Goal: Task Accomplishment & Management: Complete application form

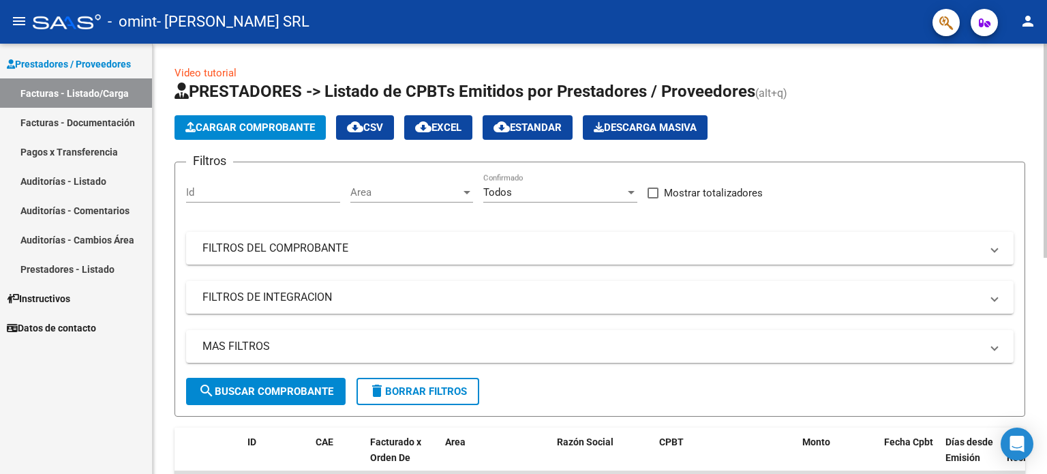
click at [898, 93] on h1 "PRESTADORES -> Listado de CPBTs Emitidos por Prestadores / Proveedores (alt+q)" at bounding box center [600, 92] width 851 height 24
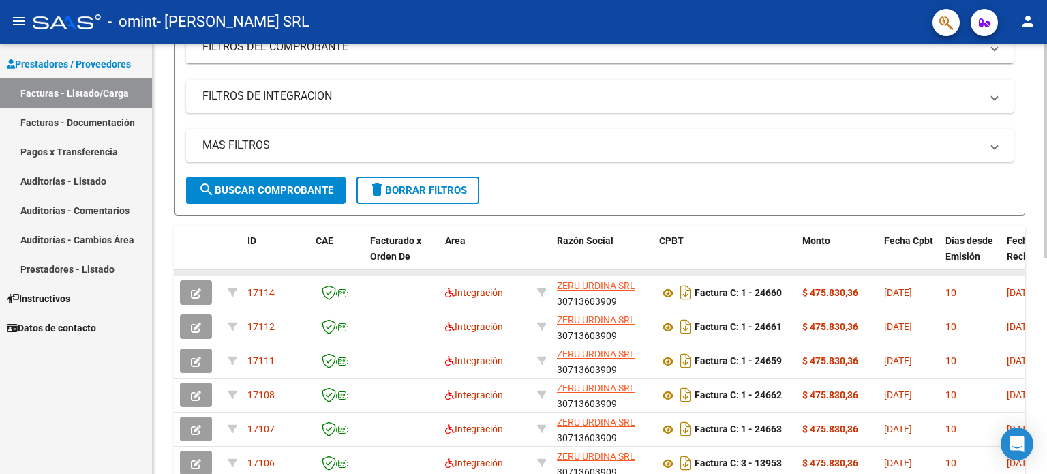
scroll to position [205, 0]
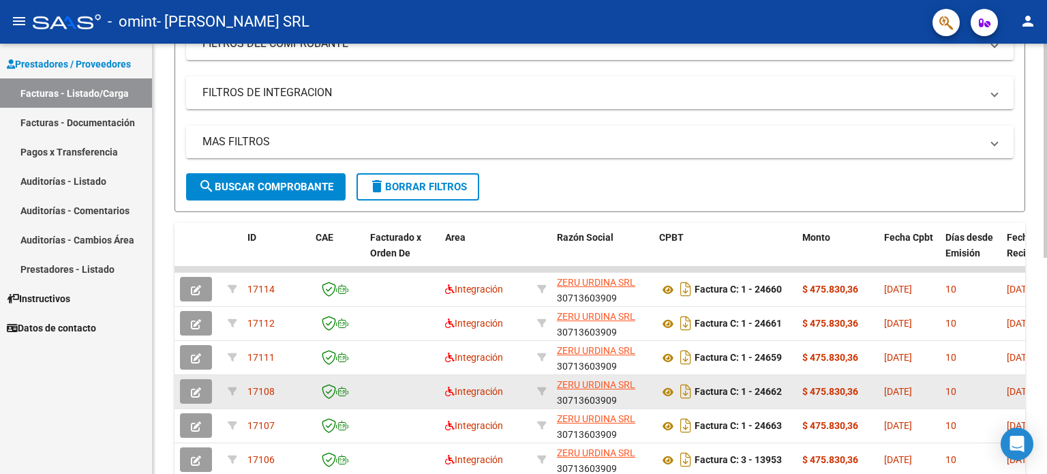
click at [197, 391] on icon "button" at bounding box center [196, 392] width 10 height 10
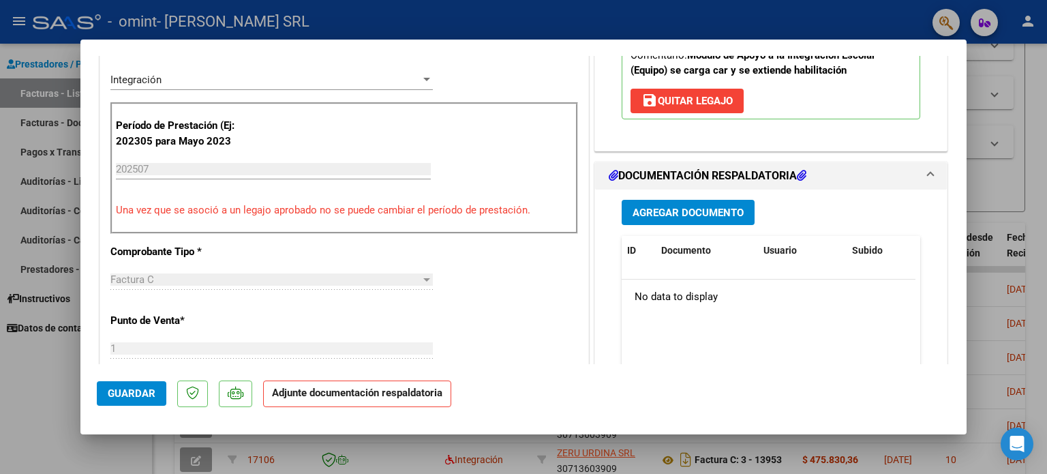
scroll to position [341, 0]
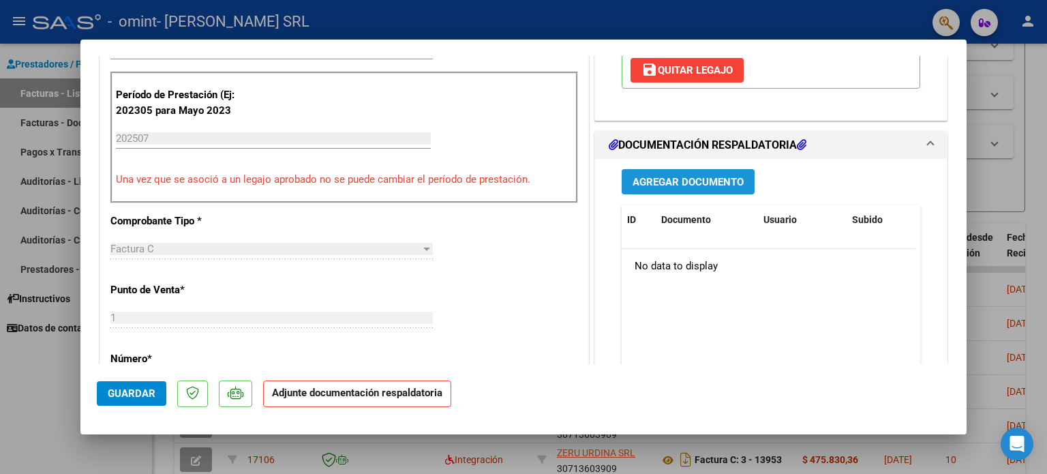
click at [689, 178] on span "Agregar Documento" at bounding box center [688, 182] width 111 height 12
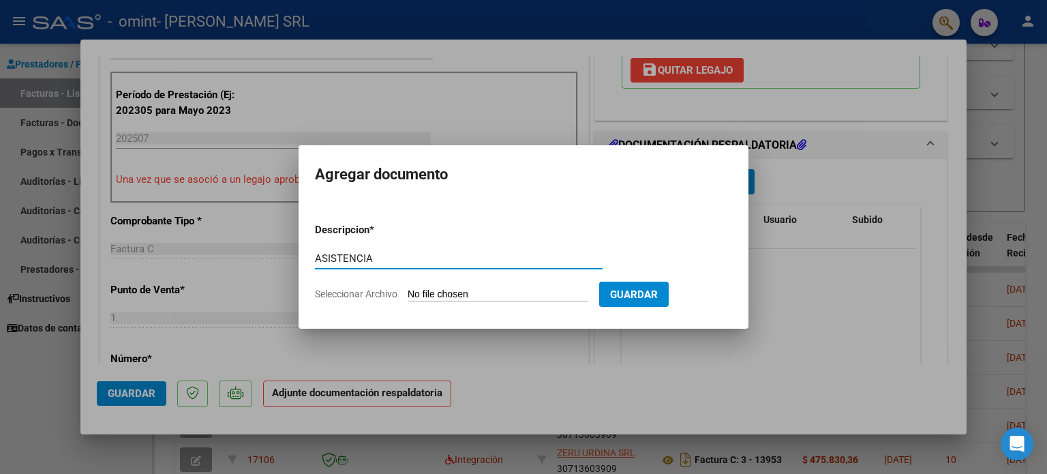
type input "ASISTENCIA"
click at [408, 288] on input "Seleccionar Archivo" at bounding box center [498, 294] width 181 height 13
type input "C:\fakepath\LO MENZO.pdf"
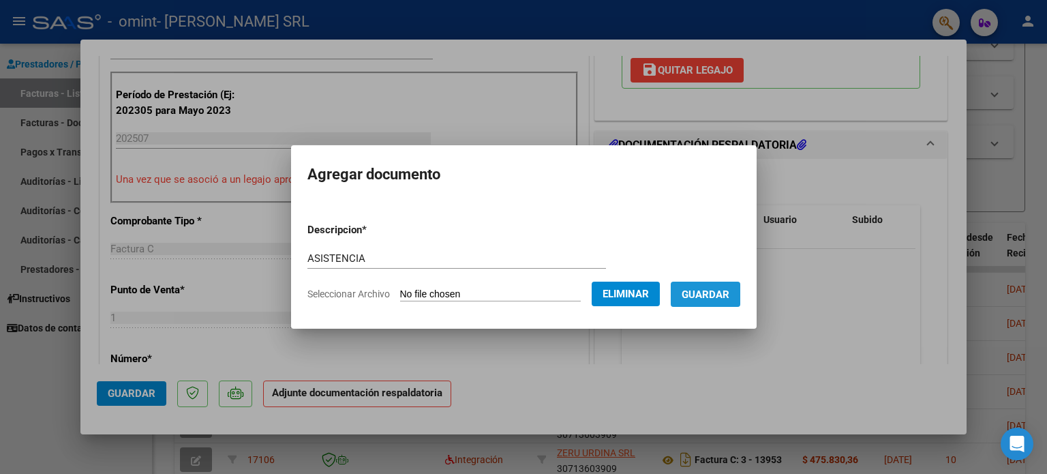
click at [717, 297] on span "Guardar" at bounding box center [706, 294] width 48 height 12
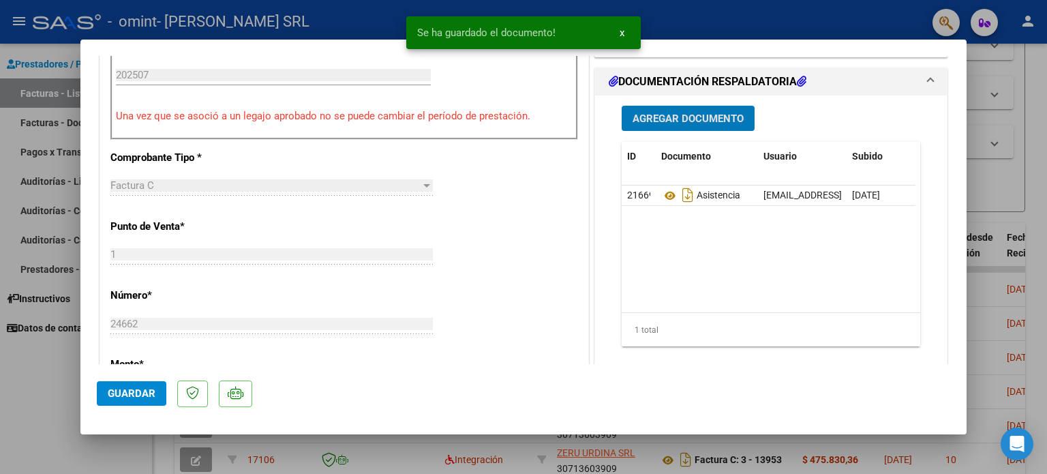
scroll to position [477, 0]
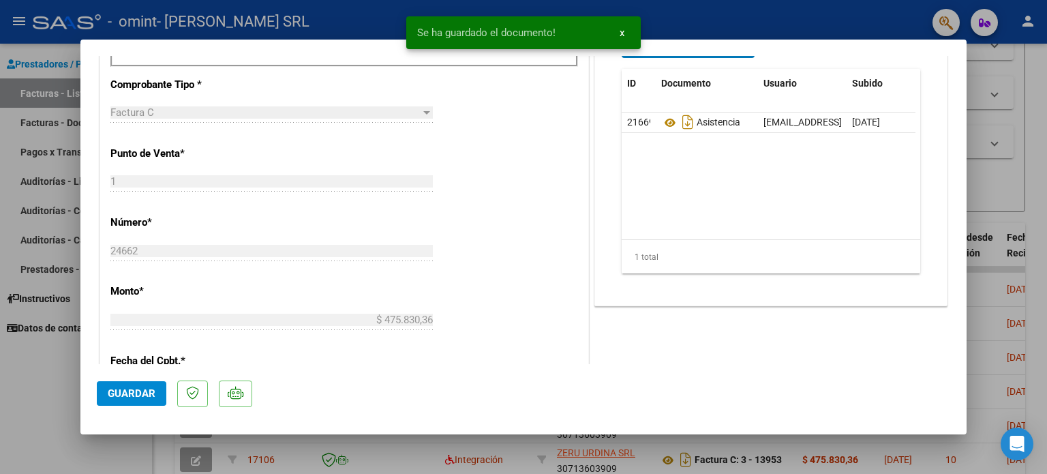
click at [133, 393] on span "Guardar" at bounding box center [132, 393] width 48 height 12
click at [626, 34] on button "x" at bounding box center [622, 32] width 27 height 25
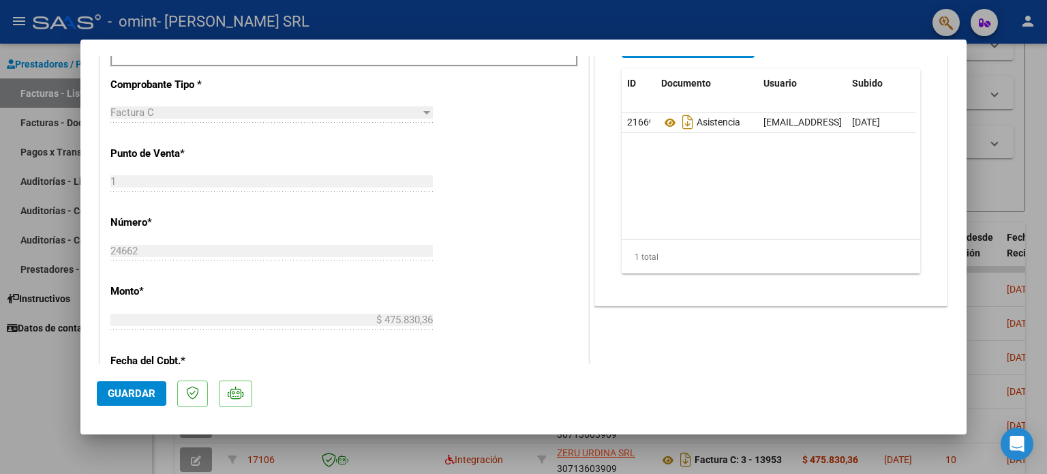
click at [51, 397] on div at bounding box center [523, 237] width 1047 height 474
type input "$ 0,00"
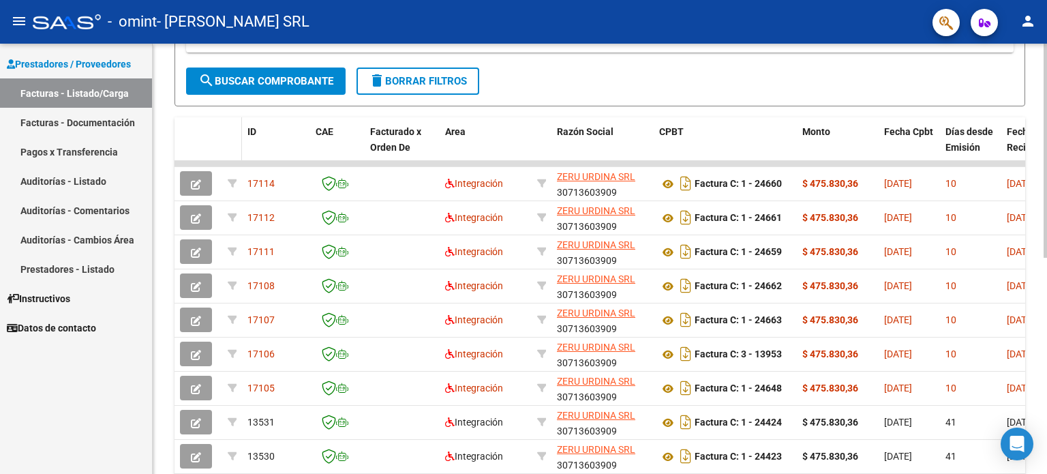
scroll to position [341, 0]
